Goal: Check status: Check status

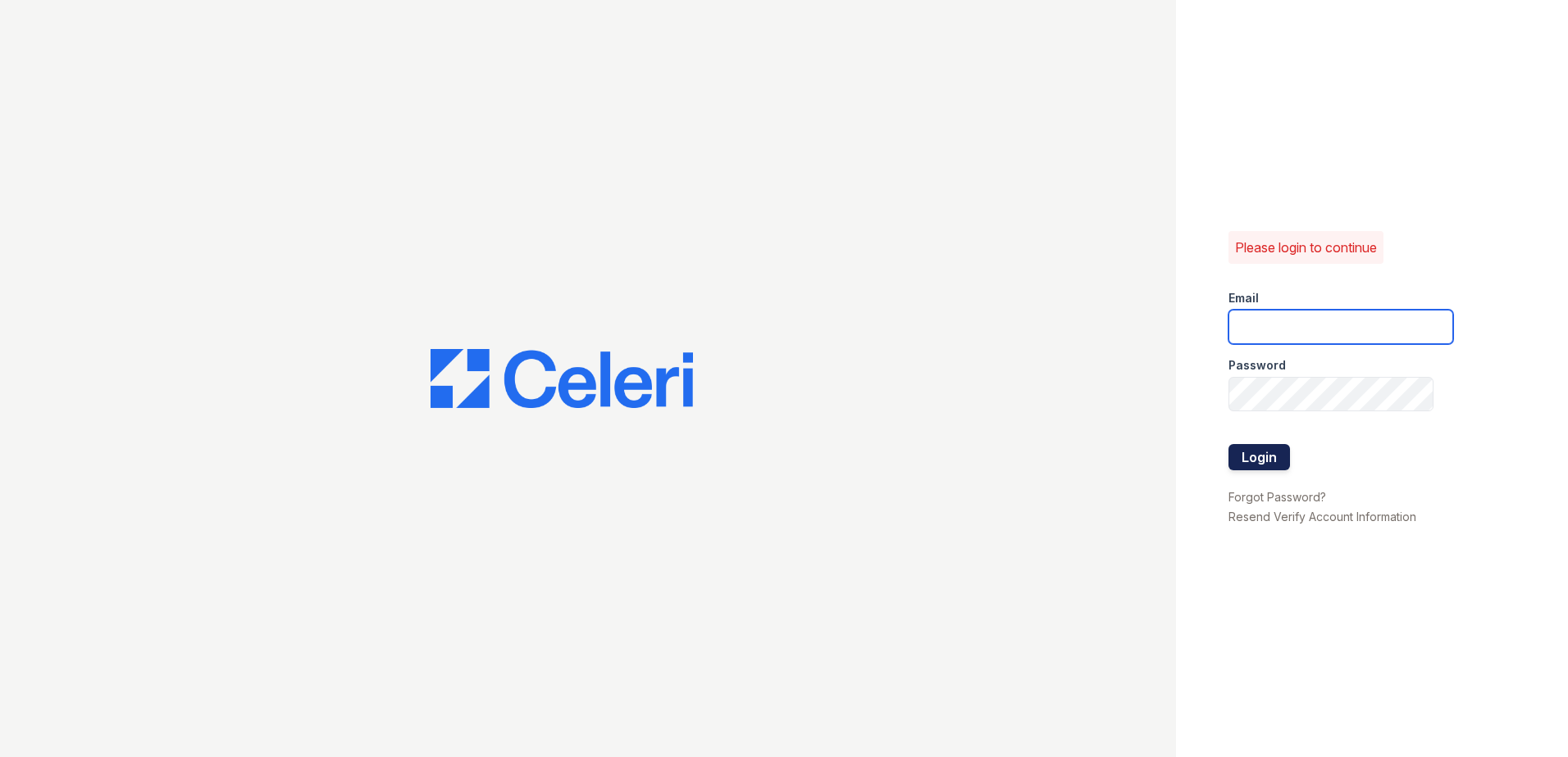
type input "[EMAIL_ADDRESS][DOMAIN_NAME]"
click at [1282, 456] on button "Login" at bounding box center [1259, 457] width 62 height 26
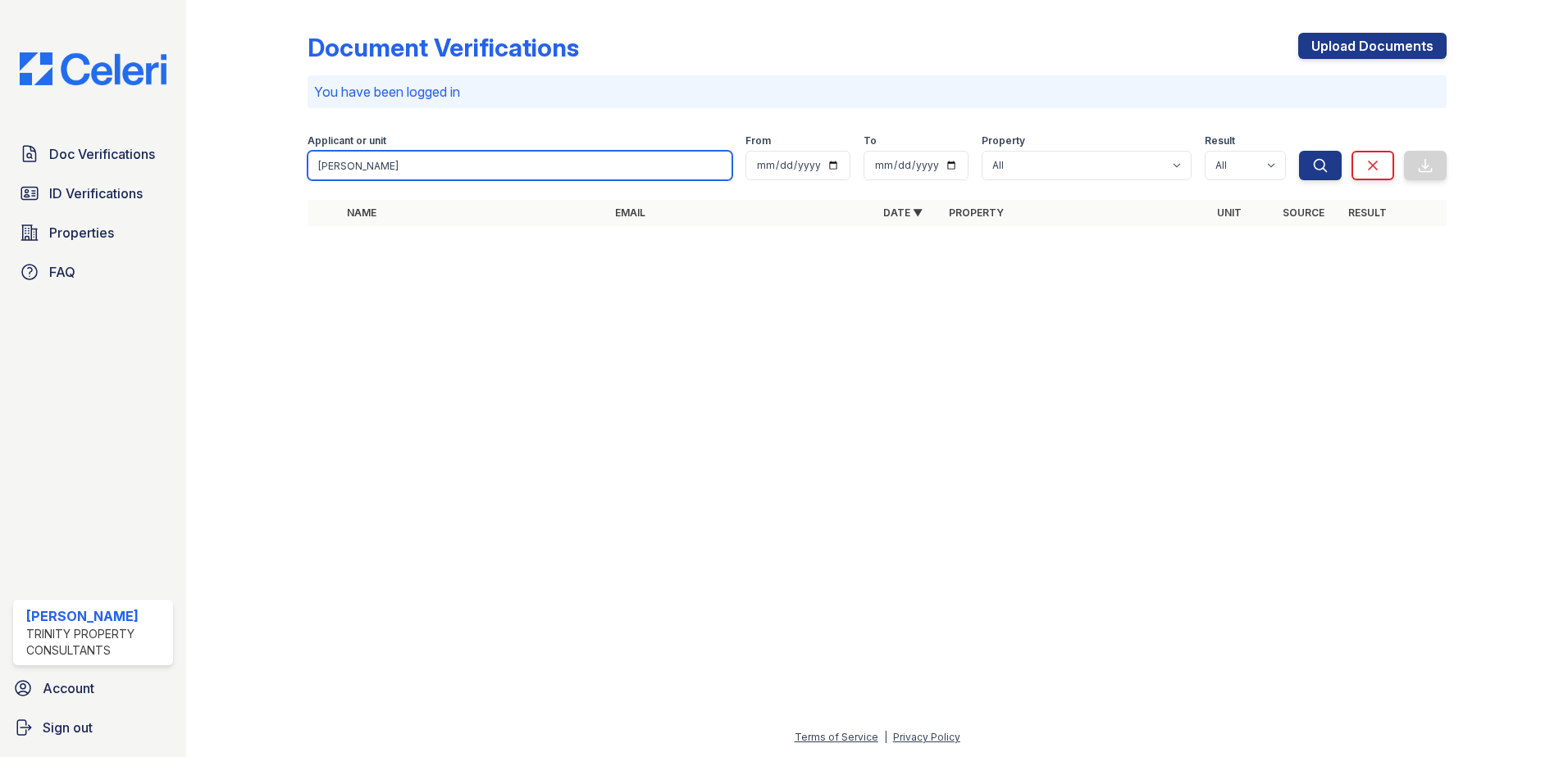
drag, startPoint x: 367, startPoint y: 163, endPoint x: 280, endPoint y: 176, distance: 88.0
click at [280, 176] on div "Document Verifications Upload Documents You have been logged in Filter Applican…" at bounding box center [876, 134] width 1329 height 269
type input "beatty"
click at [1299, 151] on button "Search" at bounding box center [1320, 166] width 43 height 30
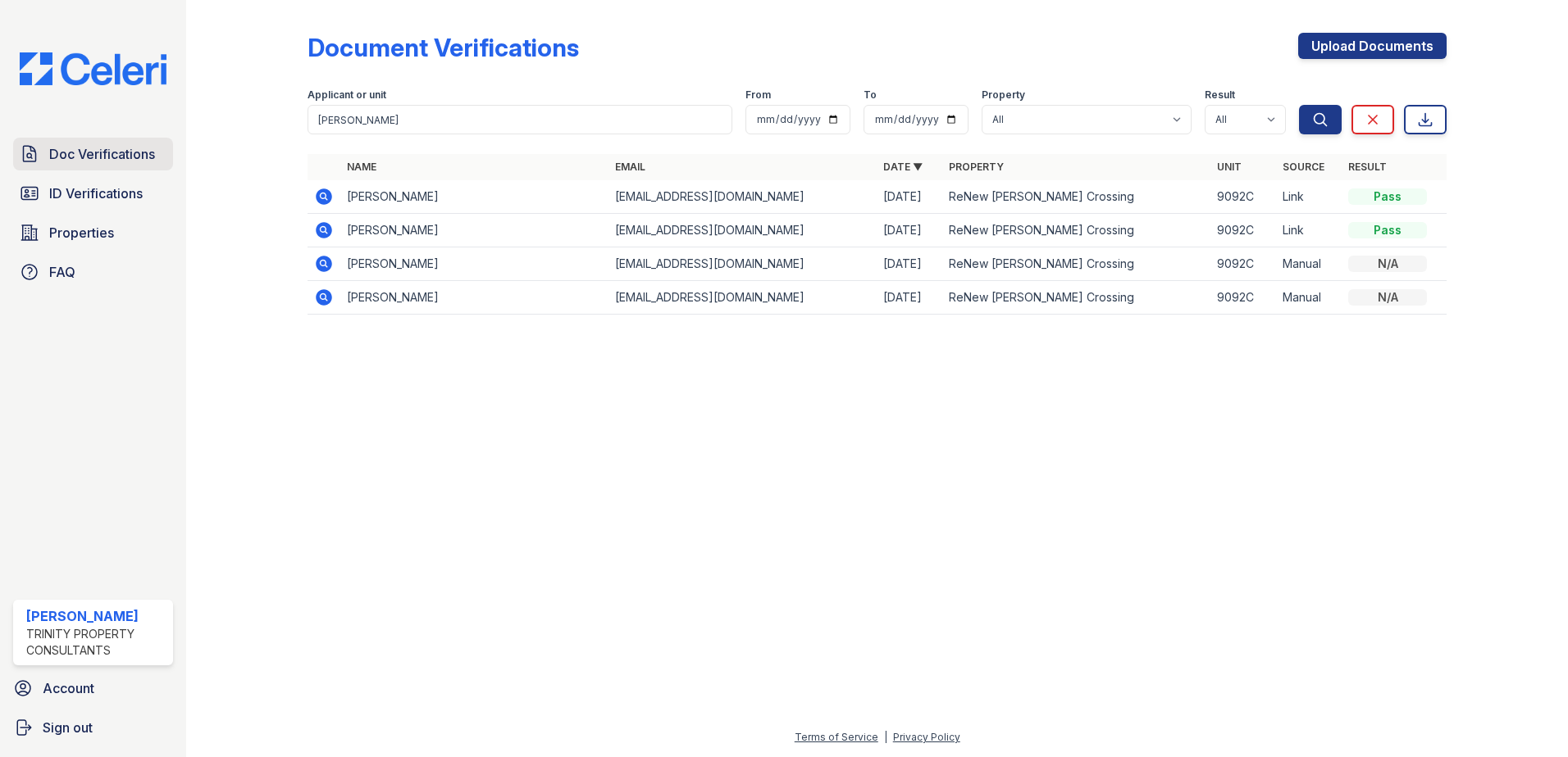
click at [129, 161] on span "Doc Verifications" at bounding box center [101, 154] width 106 height 20
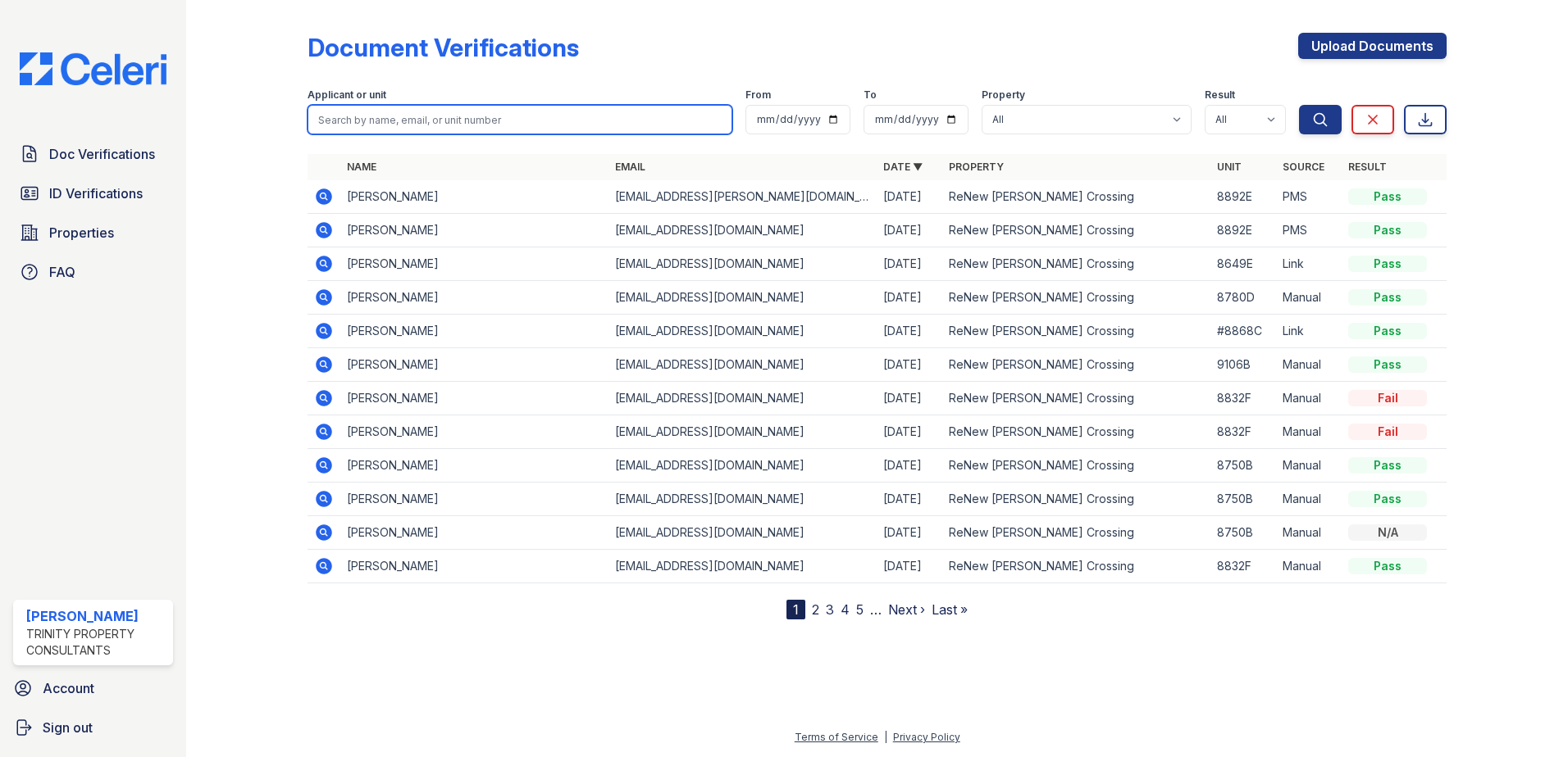
click at [344, 120] on input "search" at bounding box center [519, 120] width 425 height 30
type input "beatty"
click at [1299, 105] on button "Search" at bounding box center [1320, 120] width 43 height 30
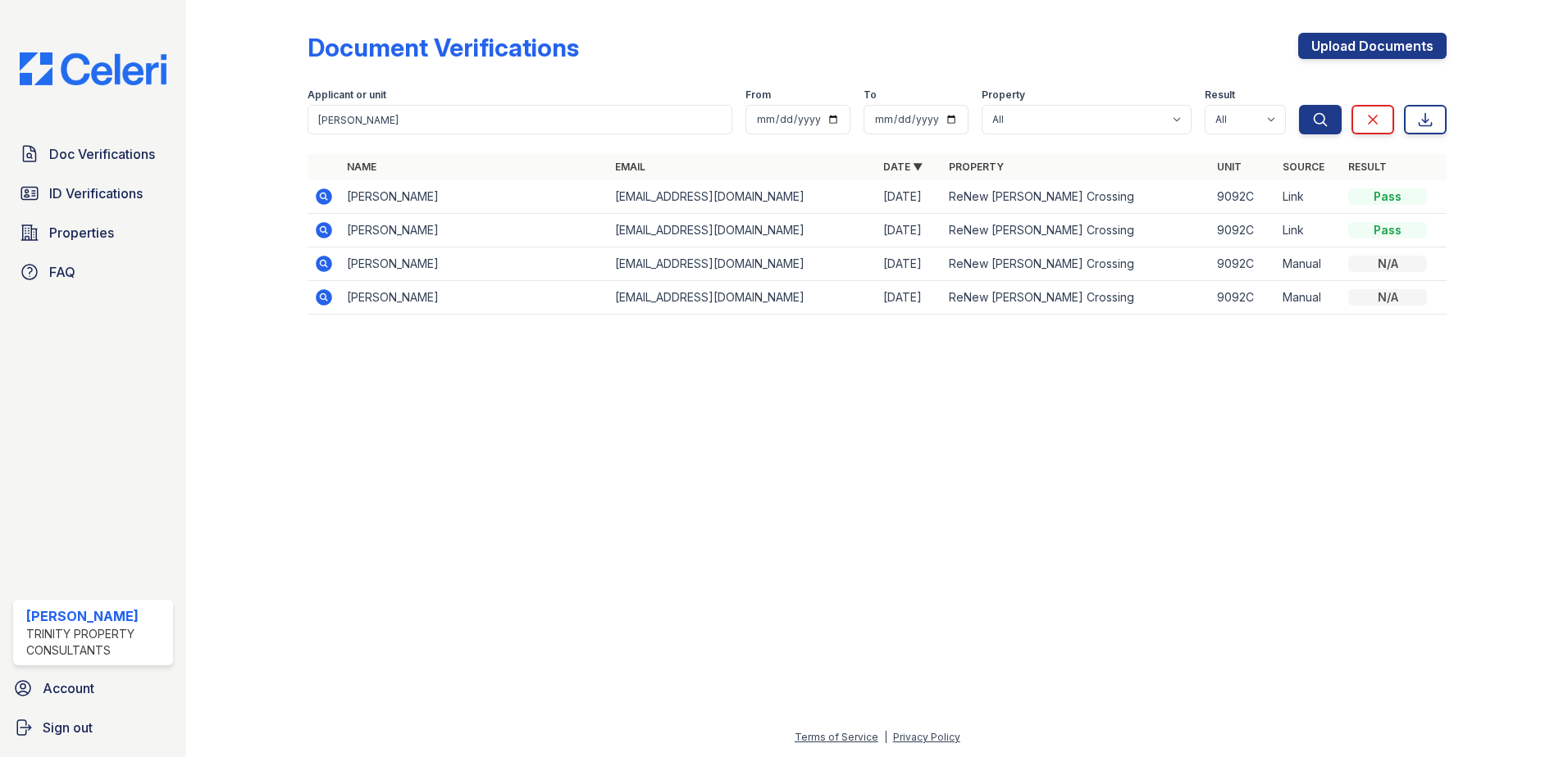
click at [326, 195] on icon at bounding box center [324, 196] width 20 height 20
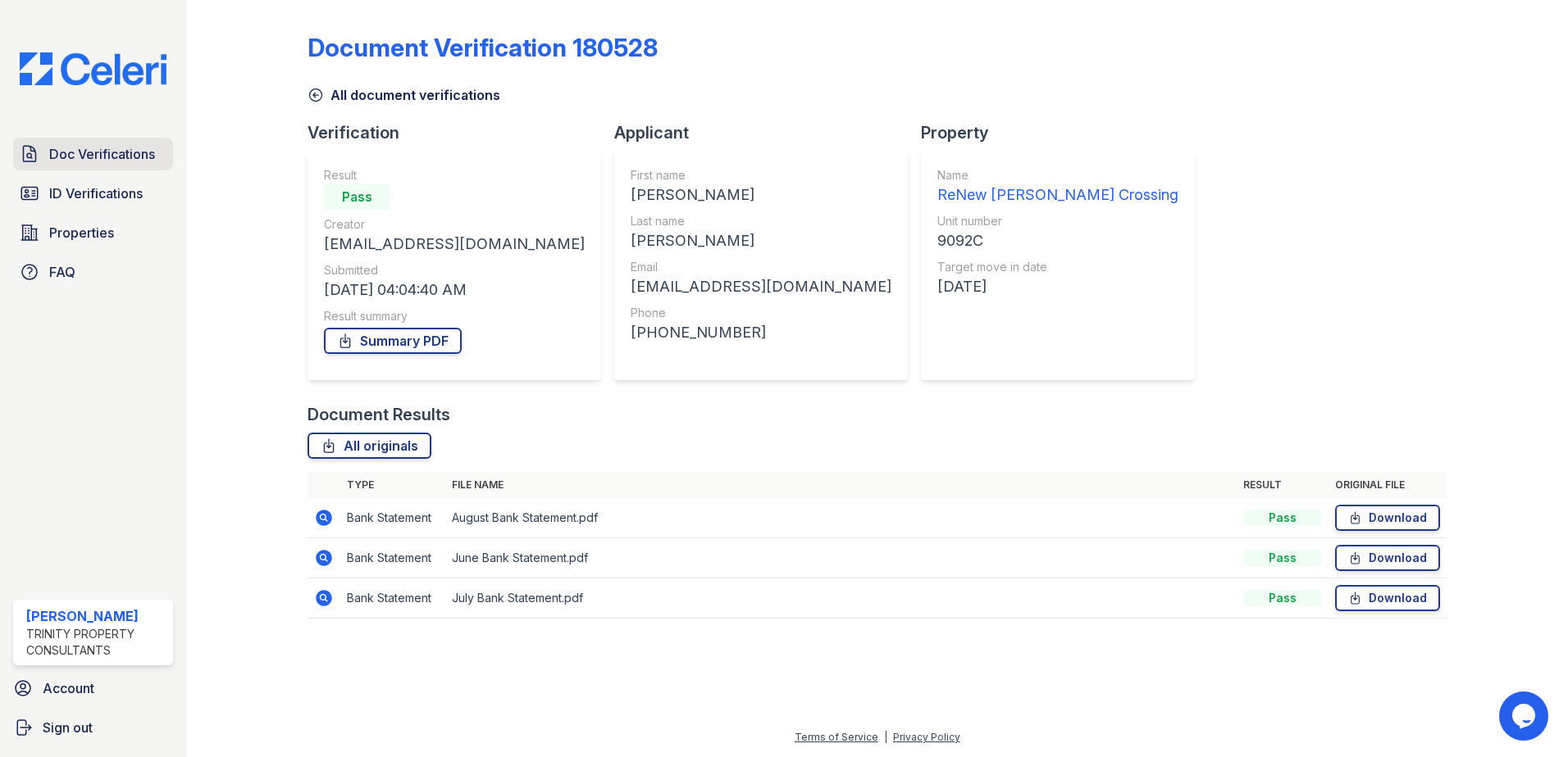
click at [129, 159] on span "Doc Verifications" at bounding box center [101, 154] width 106 height 20
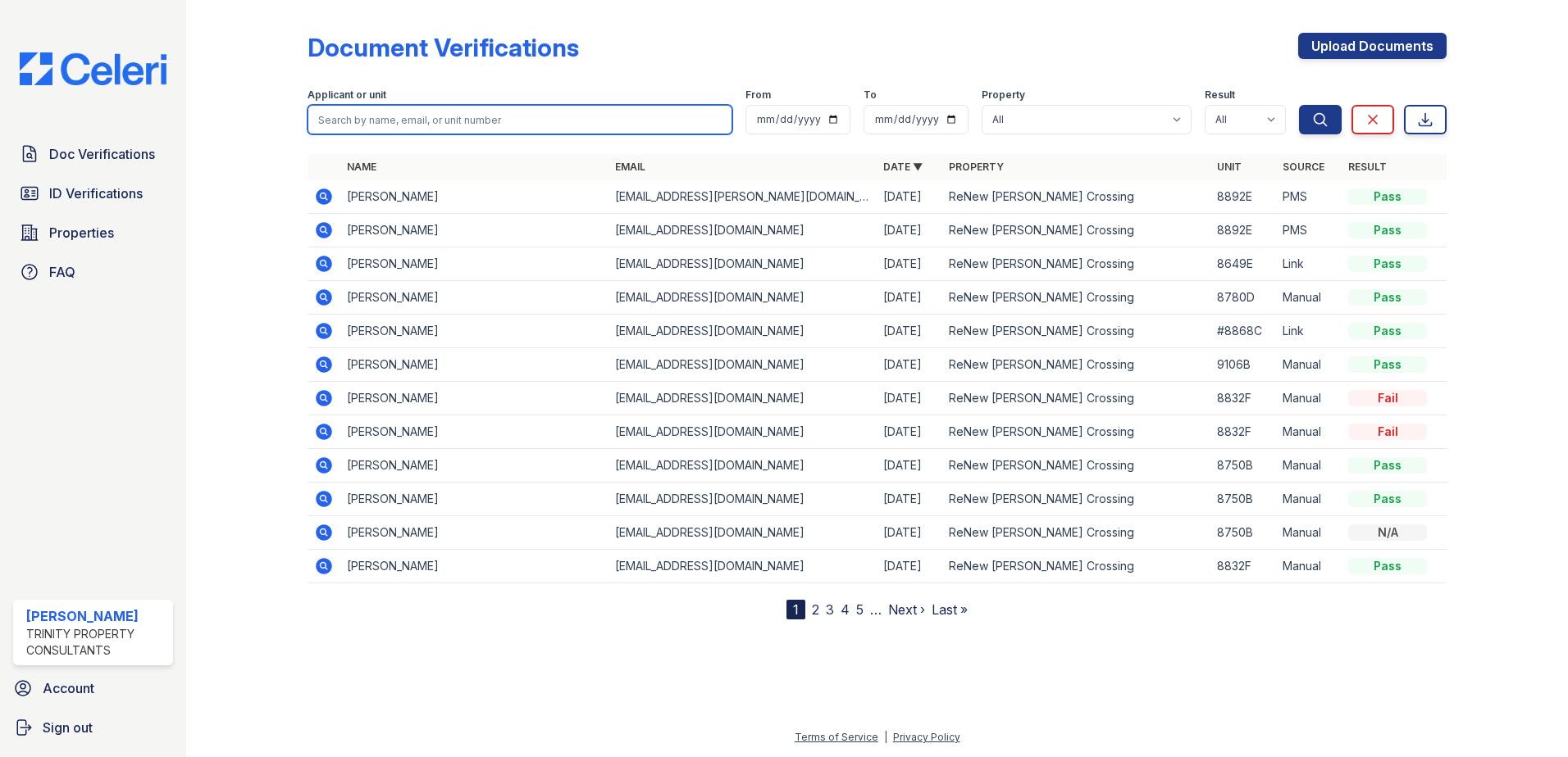
click at [364, 119] on input "search" at bounding box center [519, 120] width 425 height 30
type input "beatty"
click at [1299, 105] on button "Search" at bounding box center [1320, 120] width 43 height 30
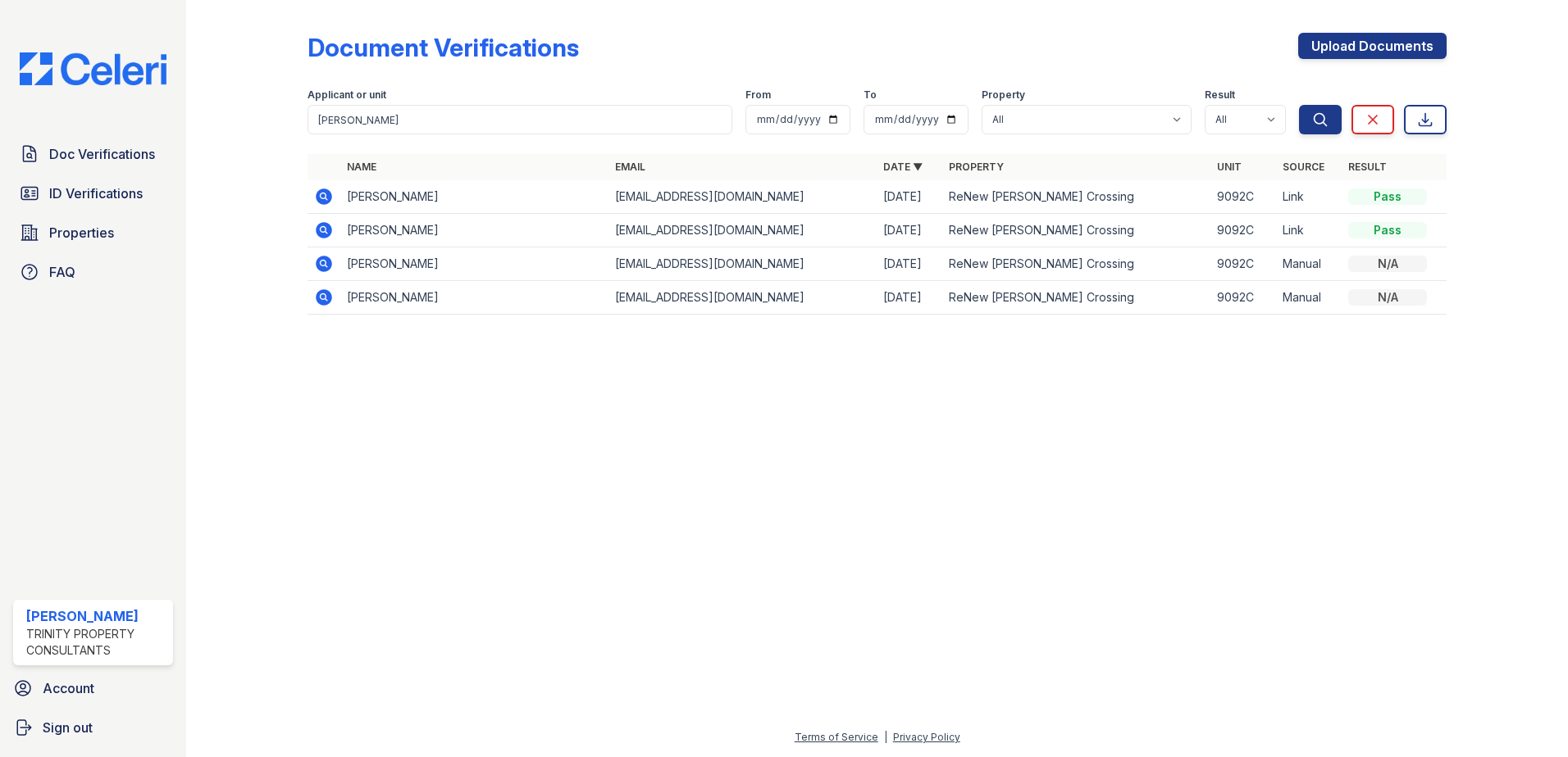
click at [320, 235] on icon at bounding box center [323, 230] width 16 height 16
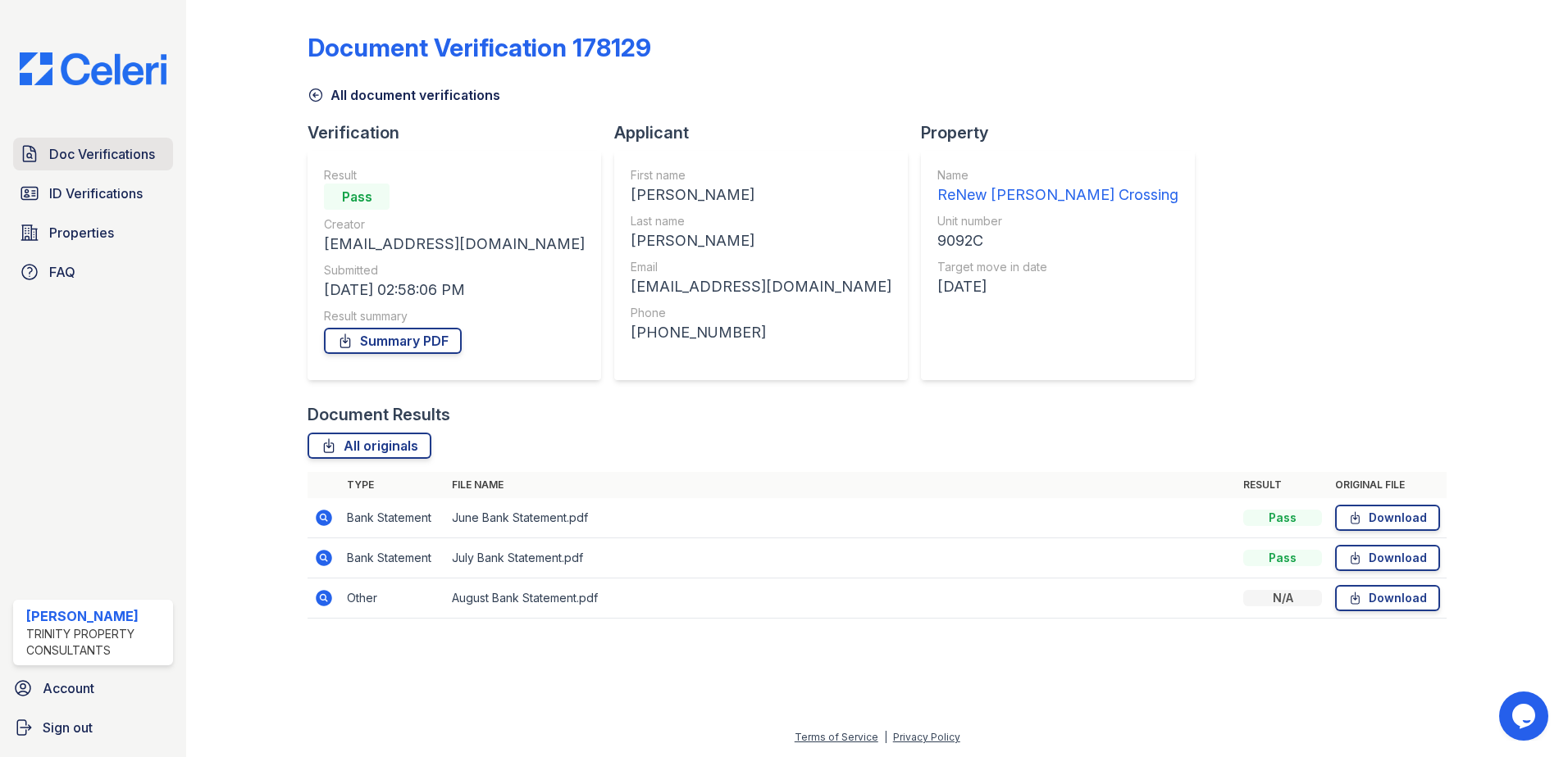
click at [128, 151] on span "Doc Verifications" at bounding box center [101, 154] width 106 height 20
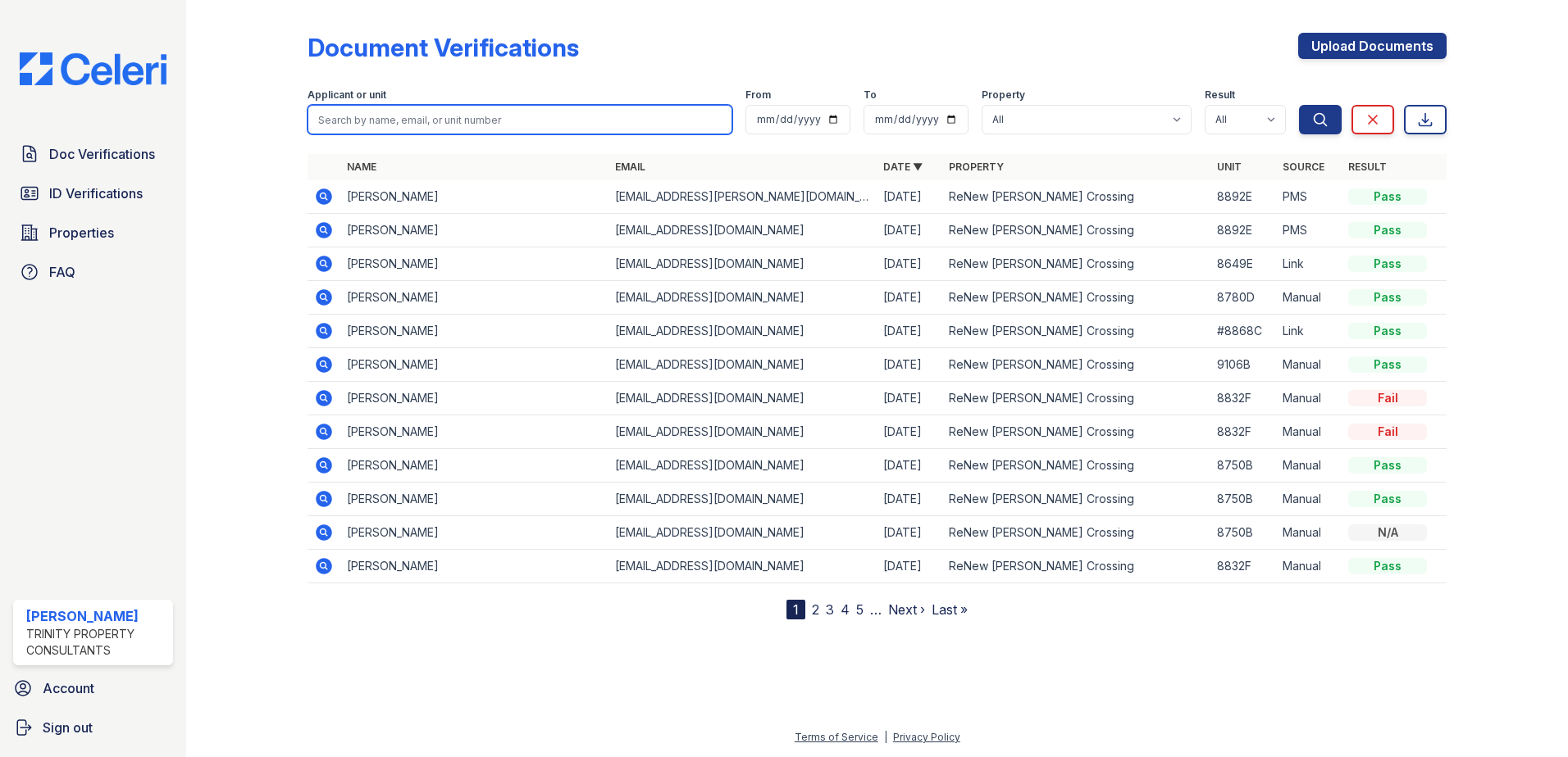
click at [365, 118] on input "search" at bounding box center [519, 120] width 425 height 30
type input "hillard"
click at [1299, 105] on button "Search" at bounding box center [1320, 120] width 43 height 30
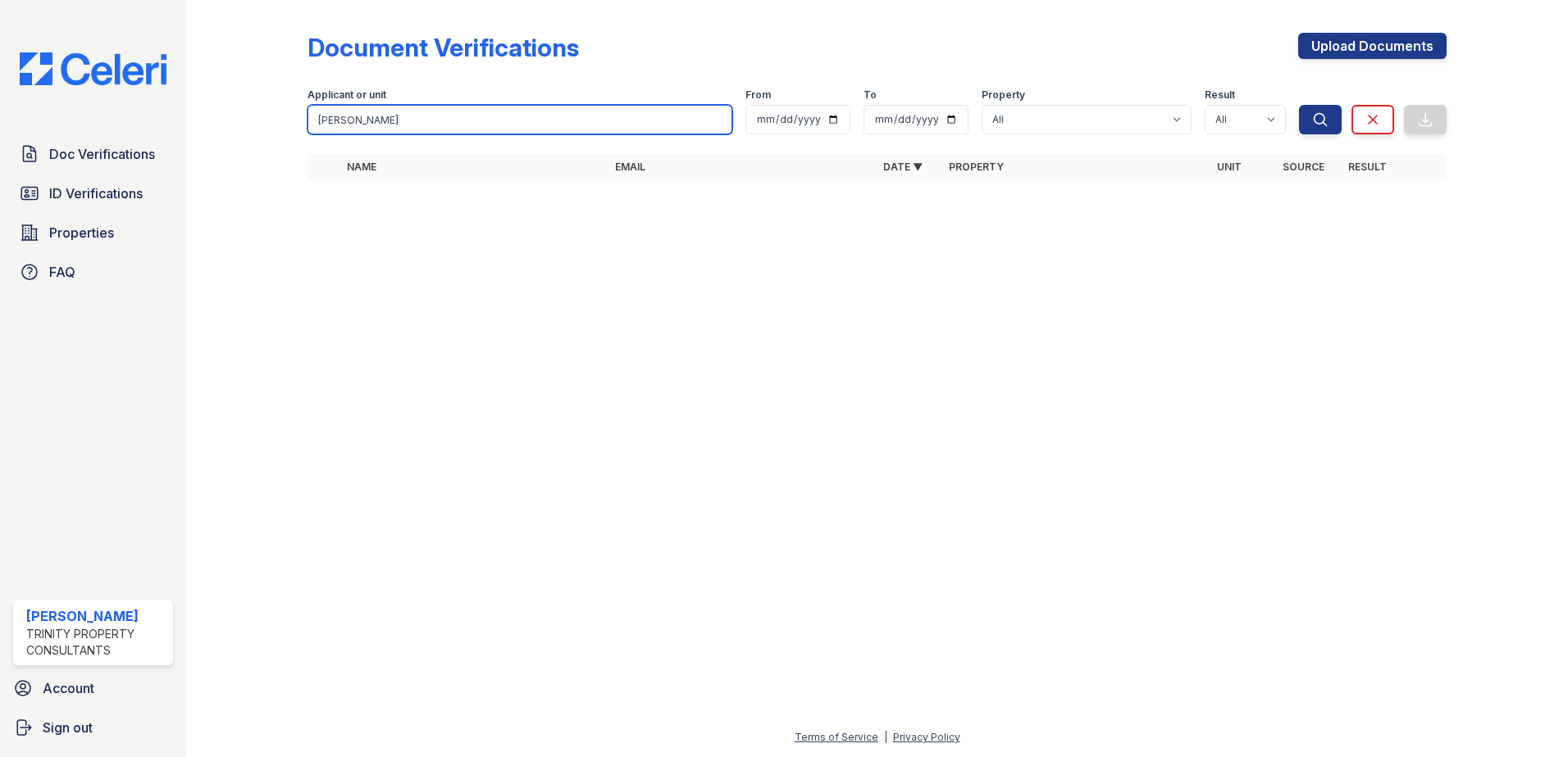
drag, startPoint x: 372, startPoint y: 117, endPoint x: 276, endPoint y: 116, distance: 96.0
click at [276, 116] on div "Document Verifications Upload Documents Filter Applicant or unit hillard From T…" at bounding box center [876, 111] width 1329 height 223
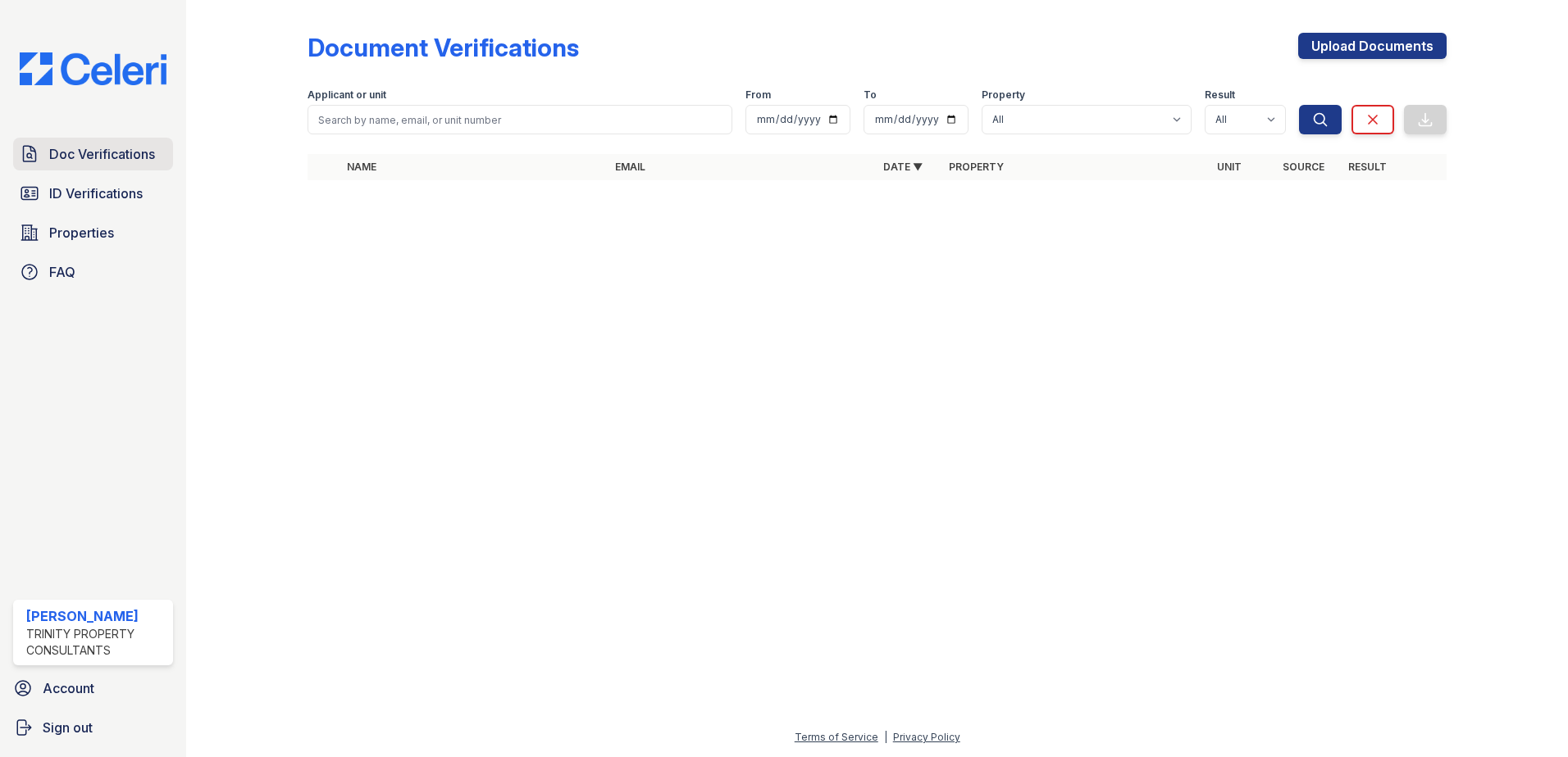
click at [127, 155] on span "Doc Verifications" at bounding box center [101, 154] width 106 height 20
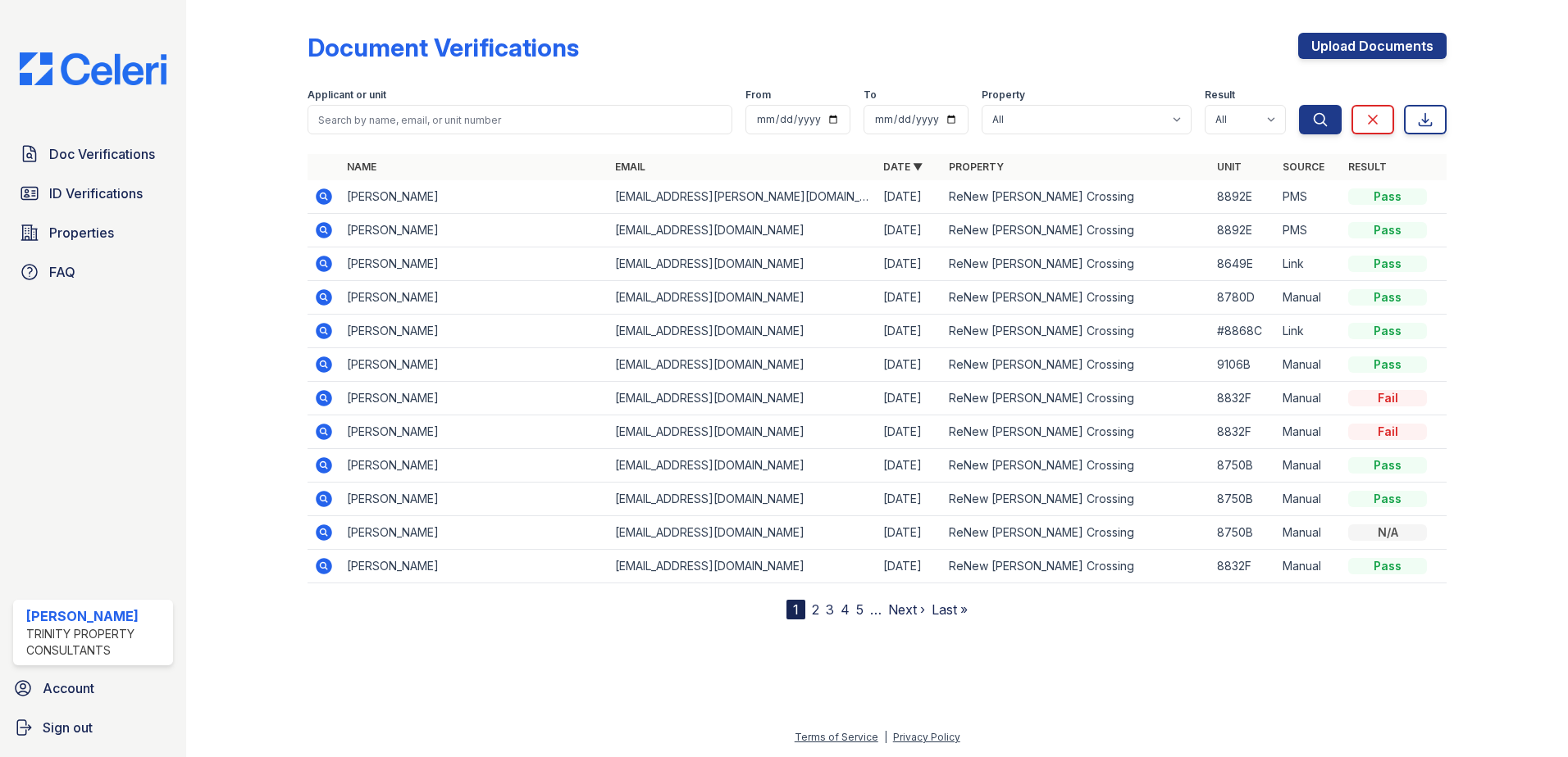
click at [323, 195] on icon at bounding box center [322, 196] width 5 height 5
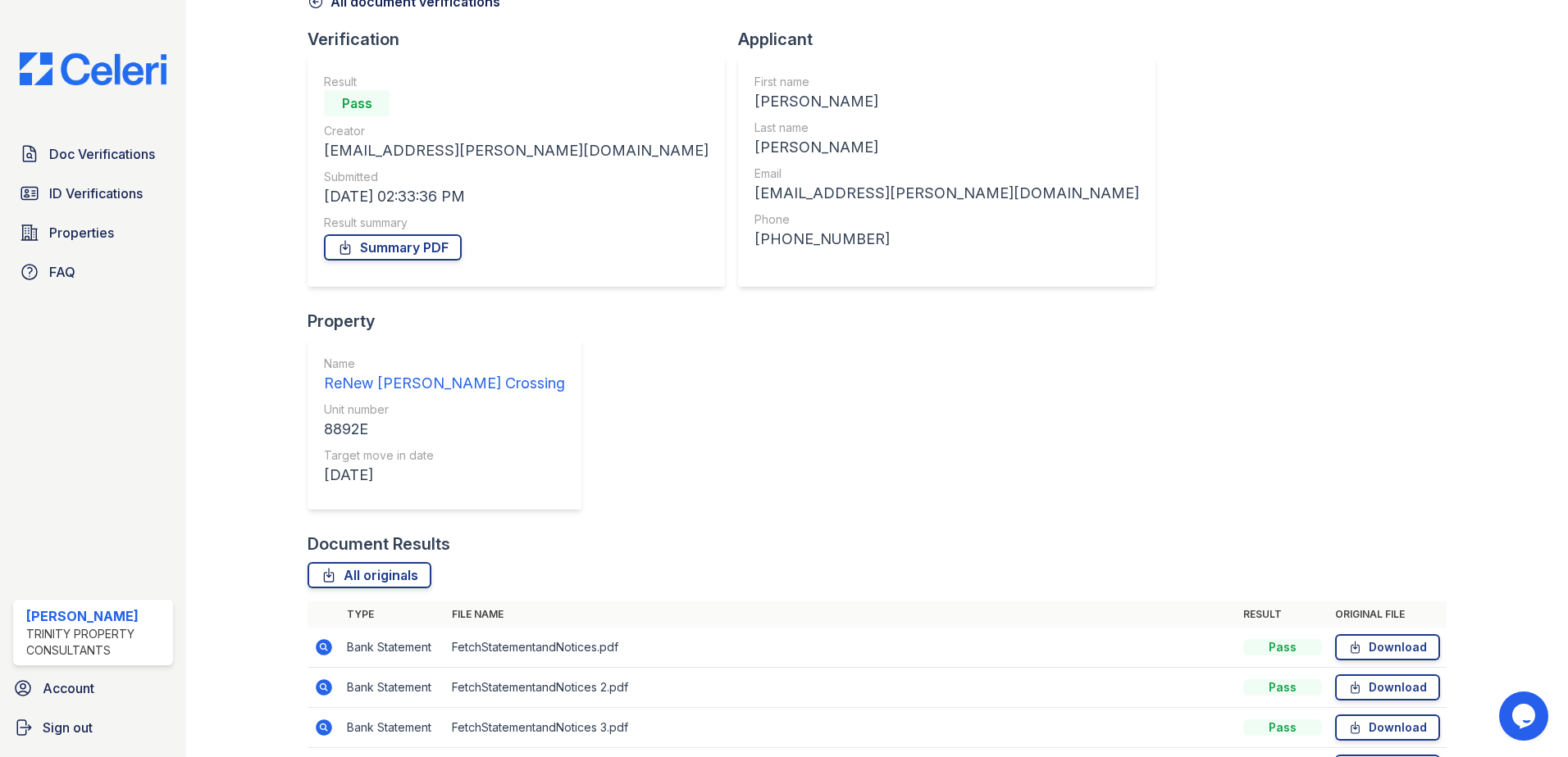
scroll to position [94, 0]
click at [81, 161] on span "Doc Verifications" at bounding box center [101, 154] width 106 height 20
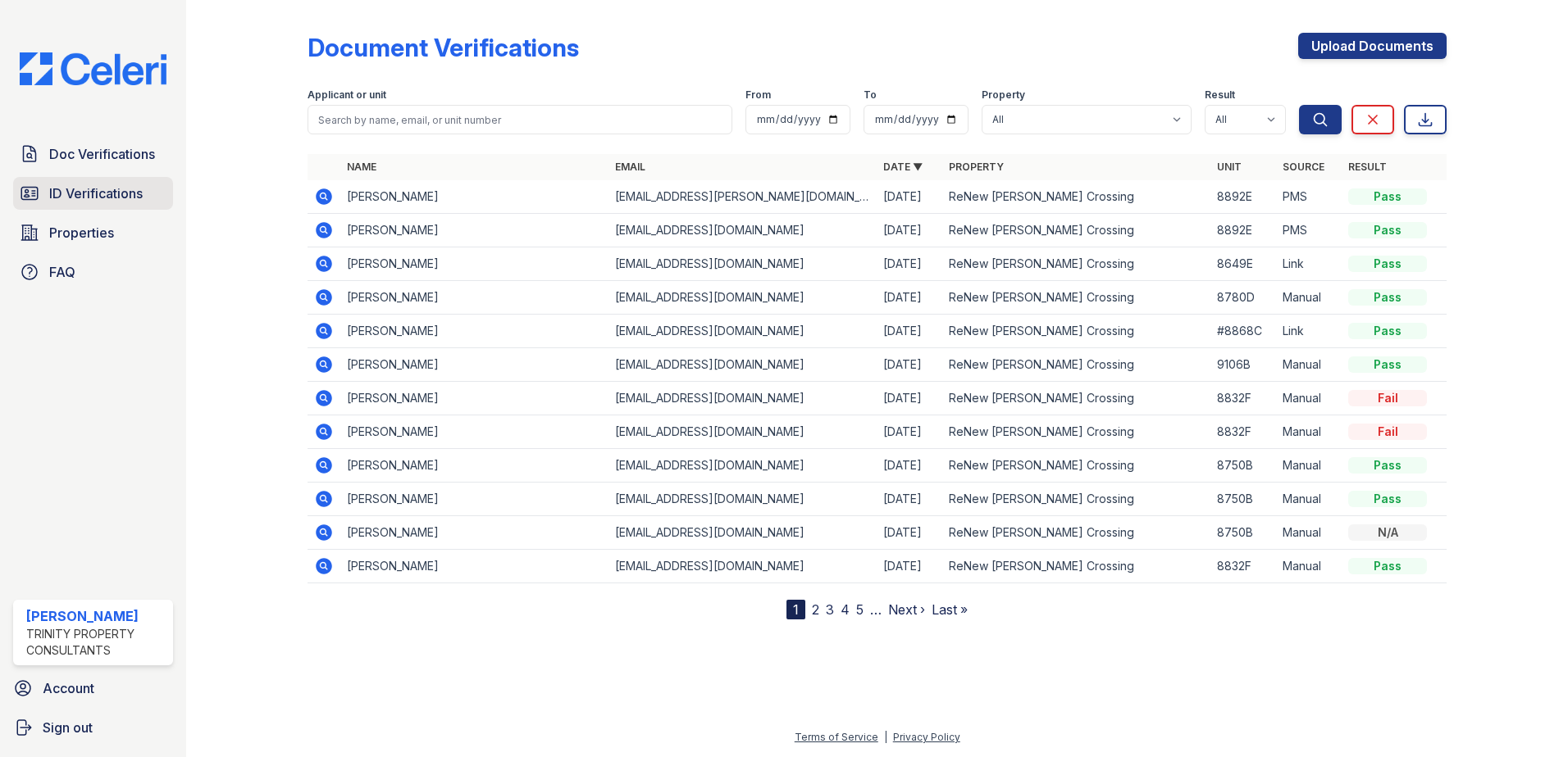
click at [138, 194] on span "ID Verifications" at bounding box center [95, 194] width 93 height 20
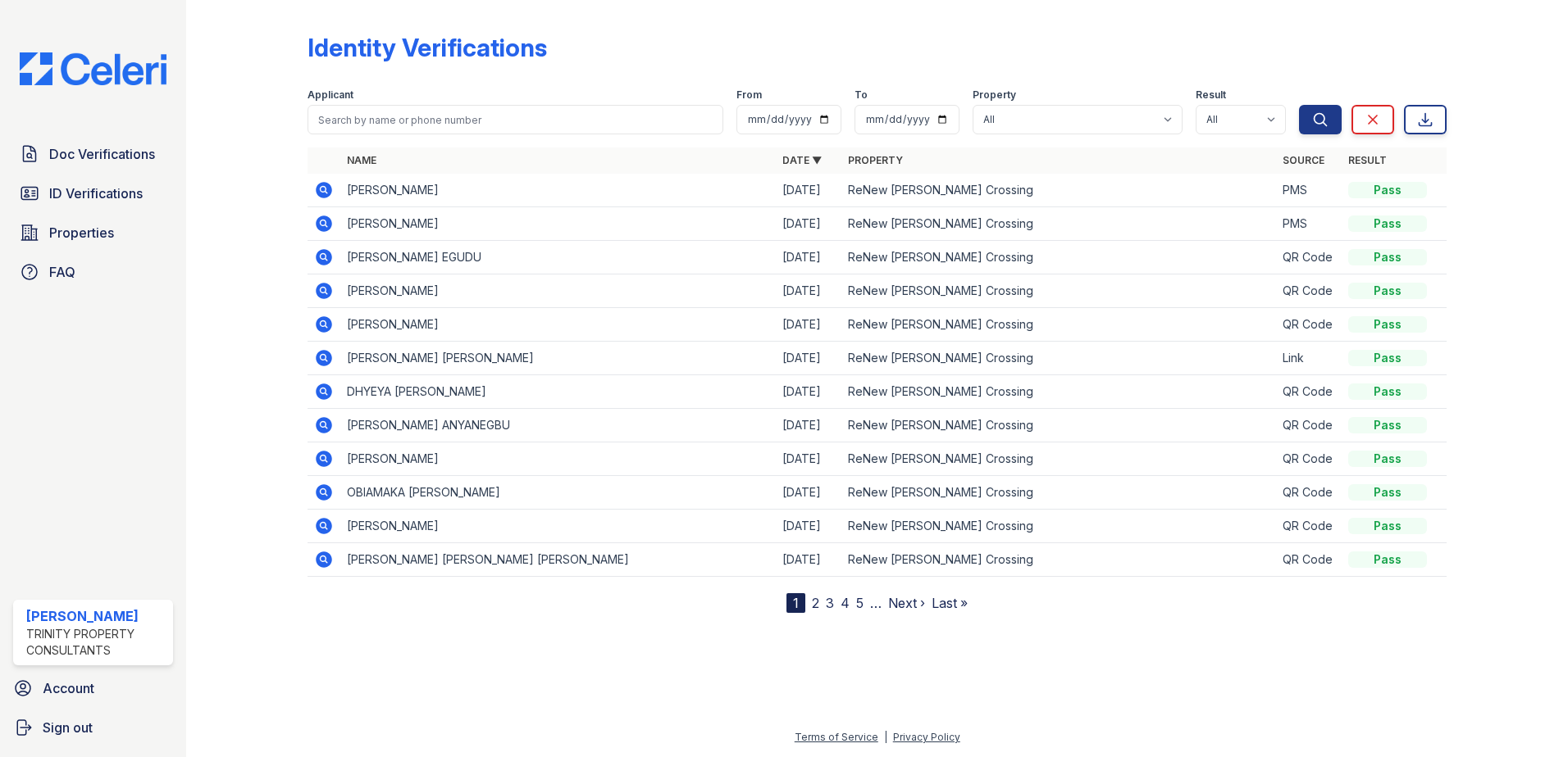
click at [322, 189] on icon at bounding box center [322, 188] width 5 height 5
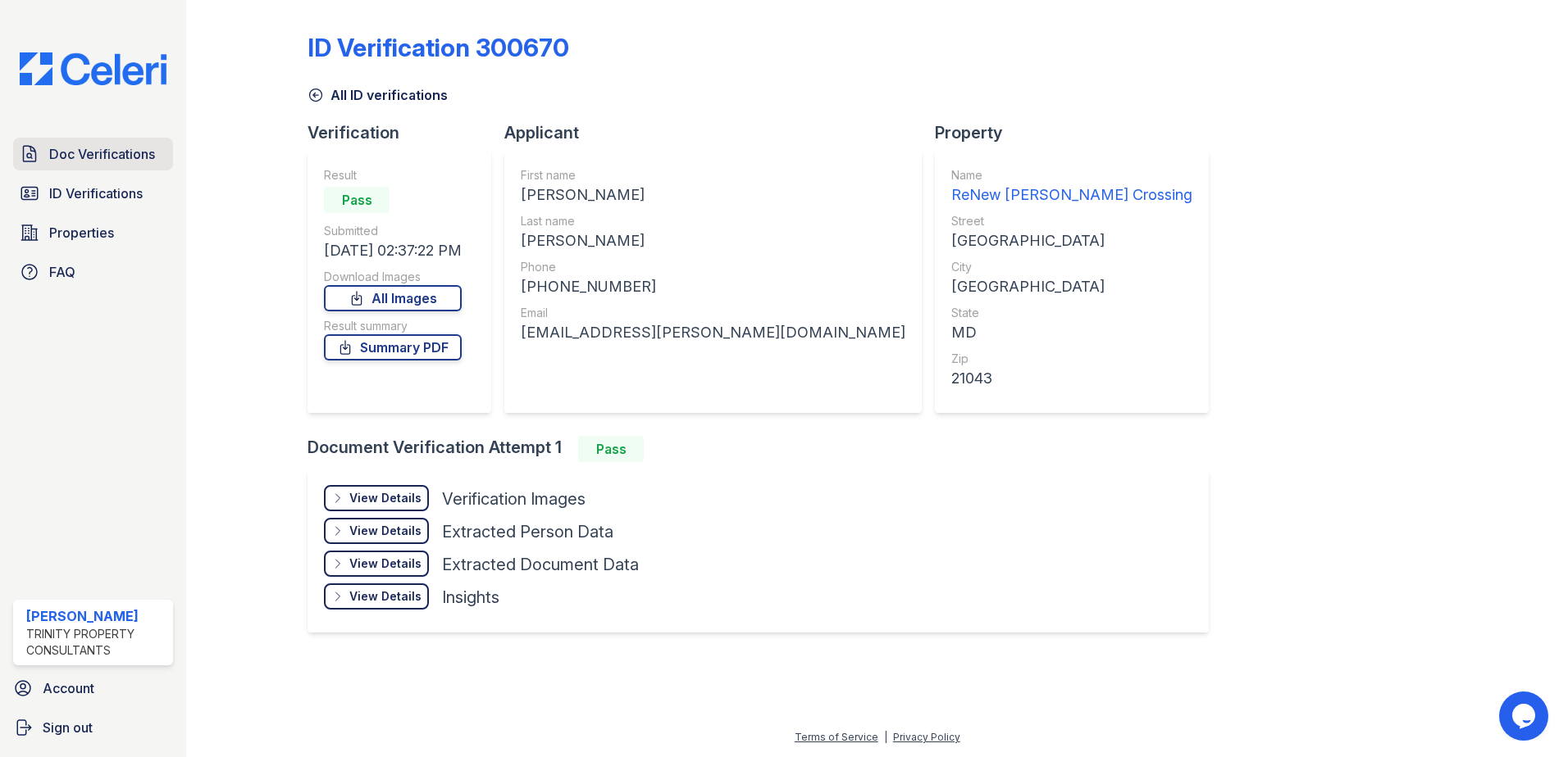
click at [121, 163] on span "Doc Verifications" at bounding box center [101, 154] width 106 height 20
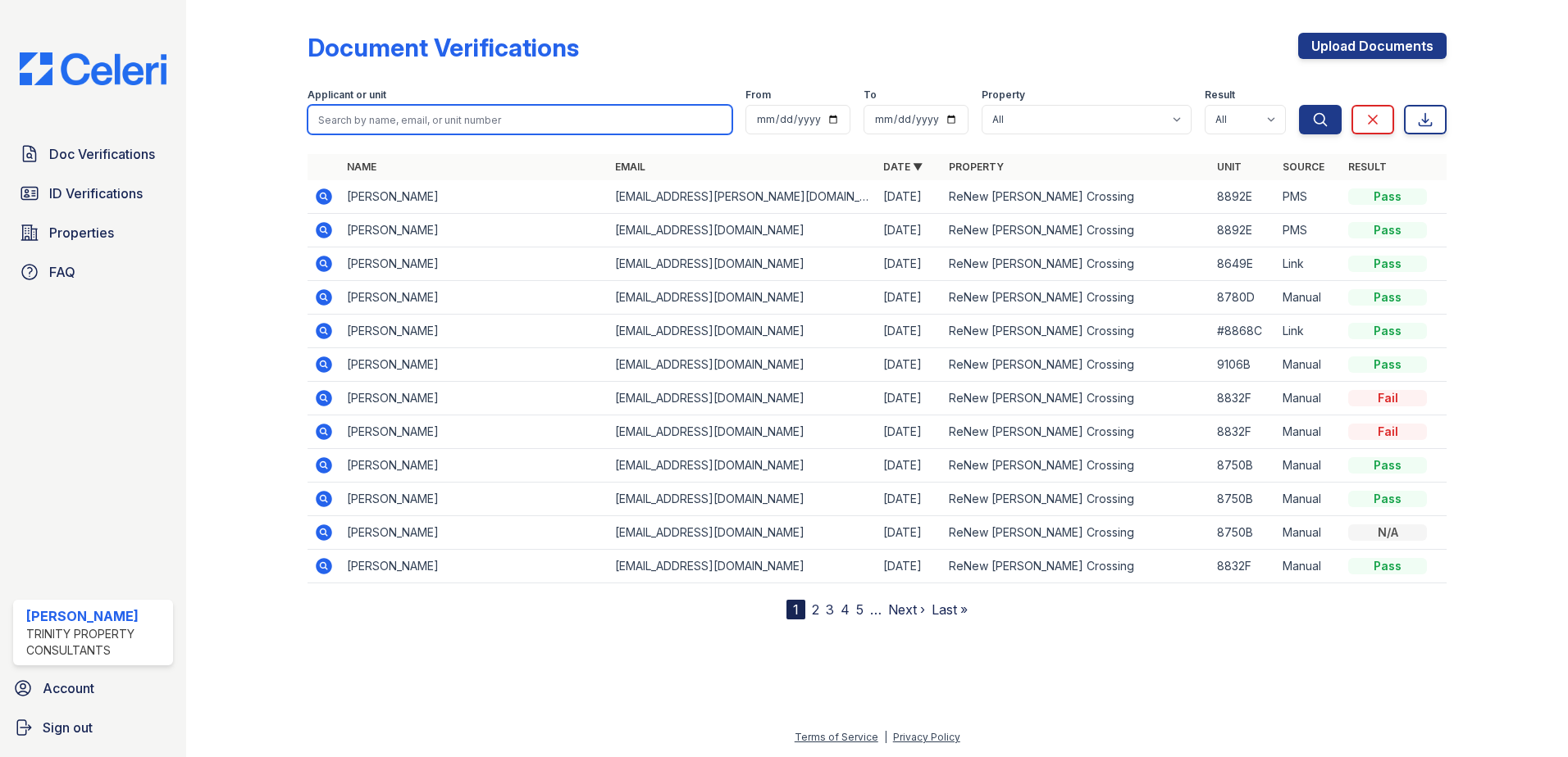
click at [346, 124] on input "search" at bounding box center [519, 120] width 425 height 30
